Goal: Navigation & Orientation: Find specific page/section

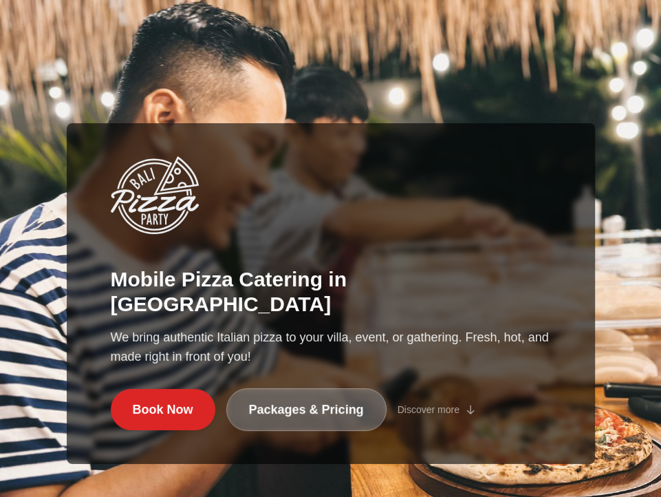
scroll to position [344, 0]
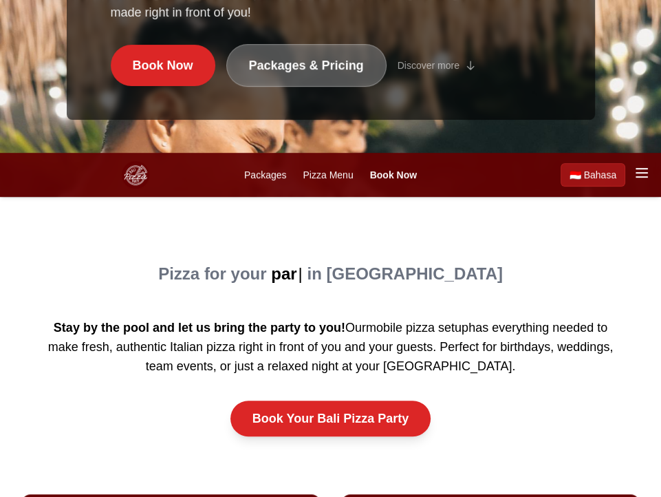
click at [290, 65] on link "Packages & Pricing" at bounding box center [306, 65] width 160 height 43
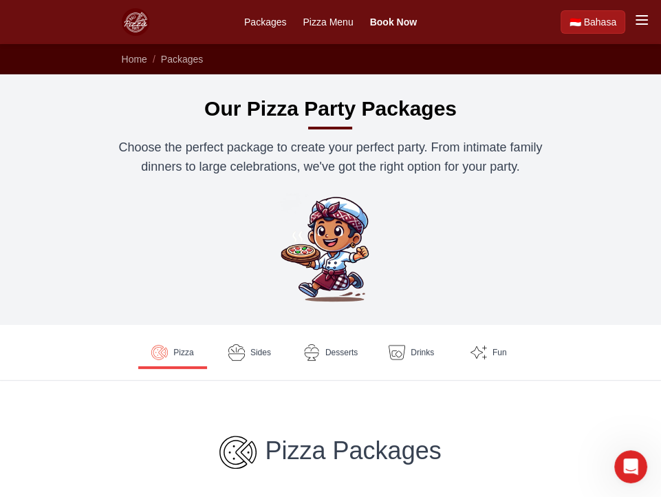
click at [0, 0] on link "Pizza Menu" at bounding box center [0, 0] width 0 height 0
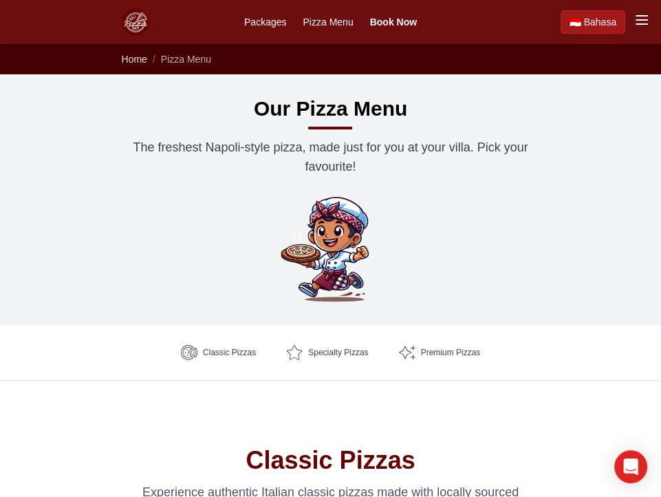
click at [122, 61] on span "Home" at bounding box center [134, 59] width 25 height 11
